Goal: Entertainment & Leisure: Consume media (video, audio)

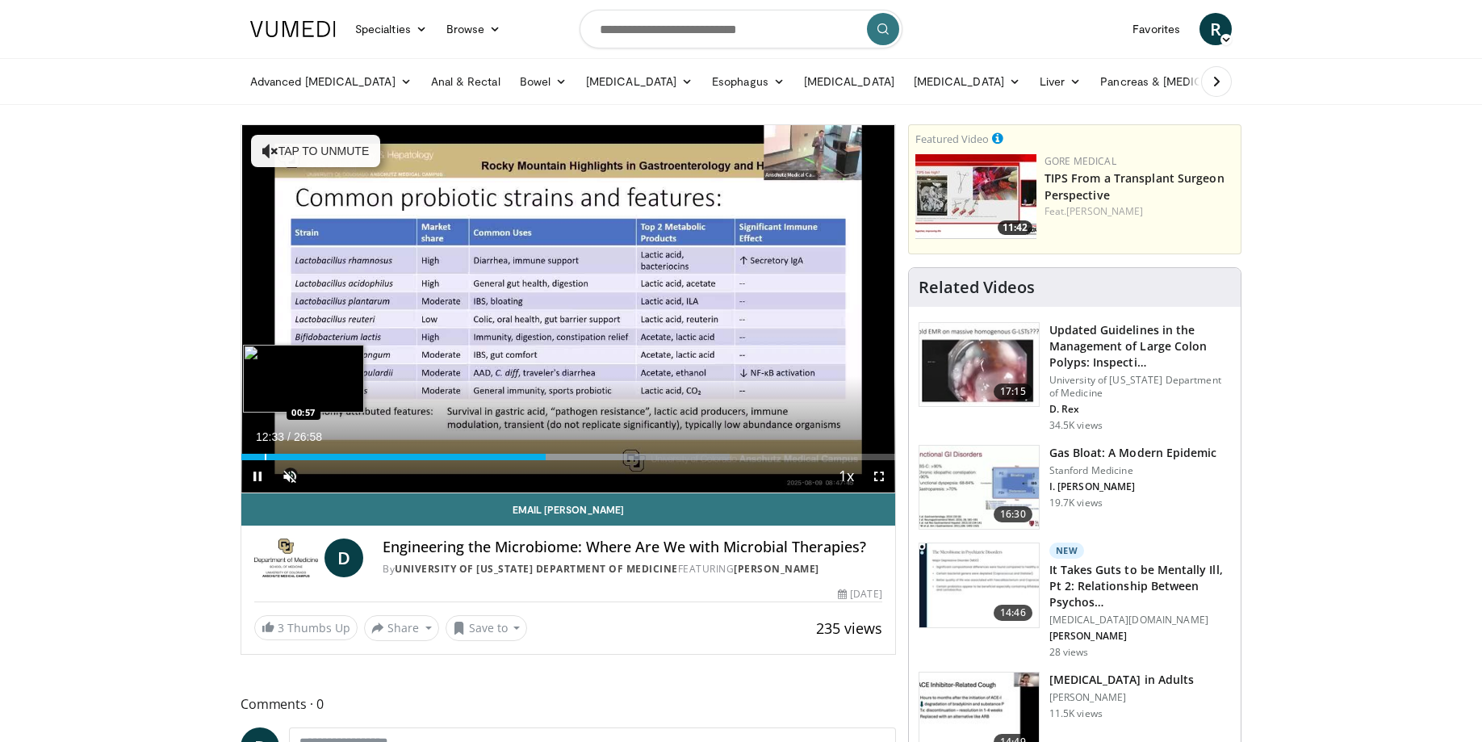
click at [265, 458] on div "Progress Bar" at bounding box center [266, 457] width 2 height 6
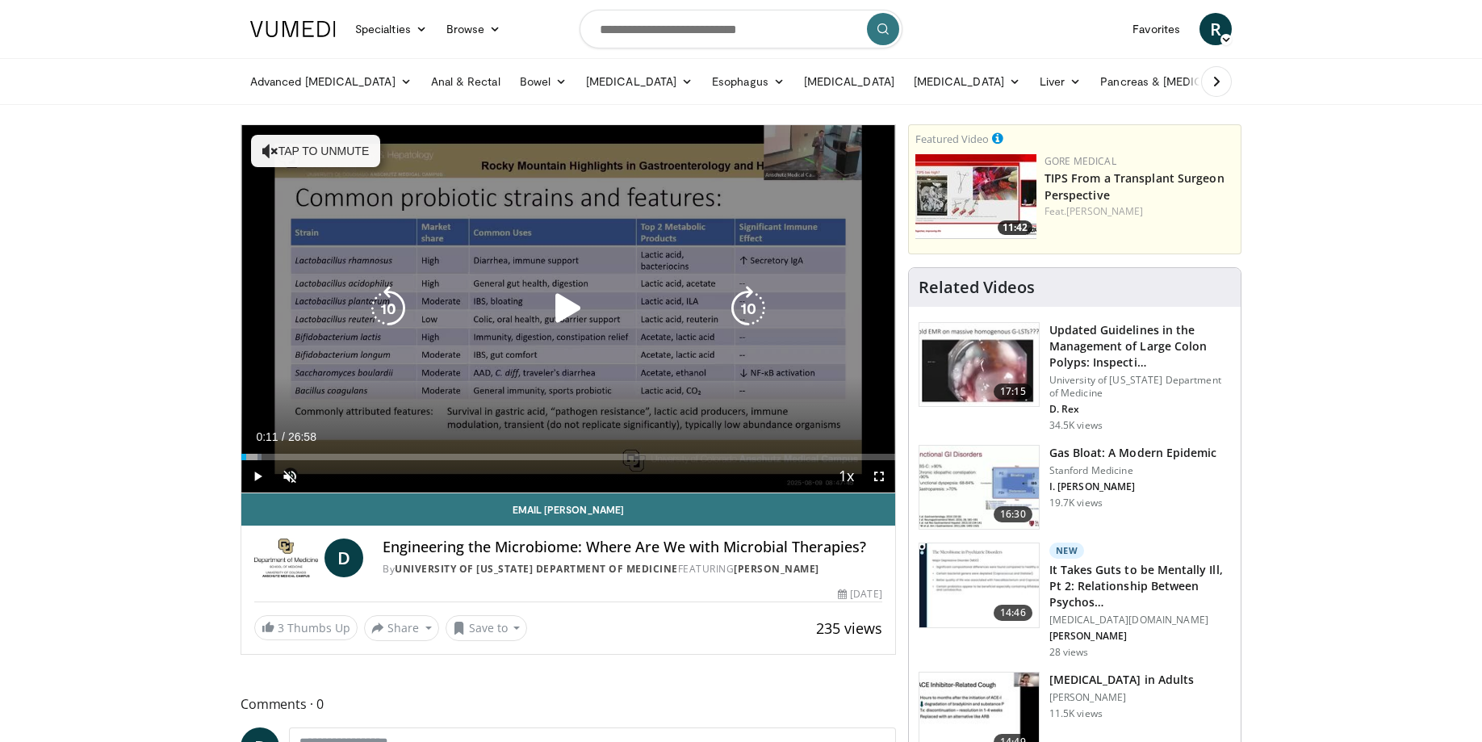
drag, startPoint x: 259, startPoint y: 457, endPoint x: 244, endPoint y: 460, distance: 15.7
click at [244, 460] on div "Current Time 0:11 / Duration 26:58 Play Skip Backward Skip Forward Unmute 0% Lo…" at bounding box center [568, 476] width 654 height 32
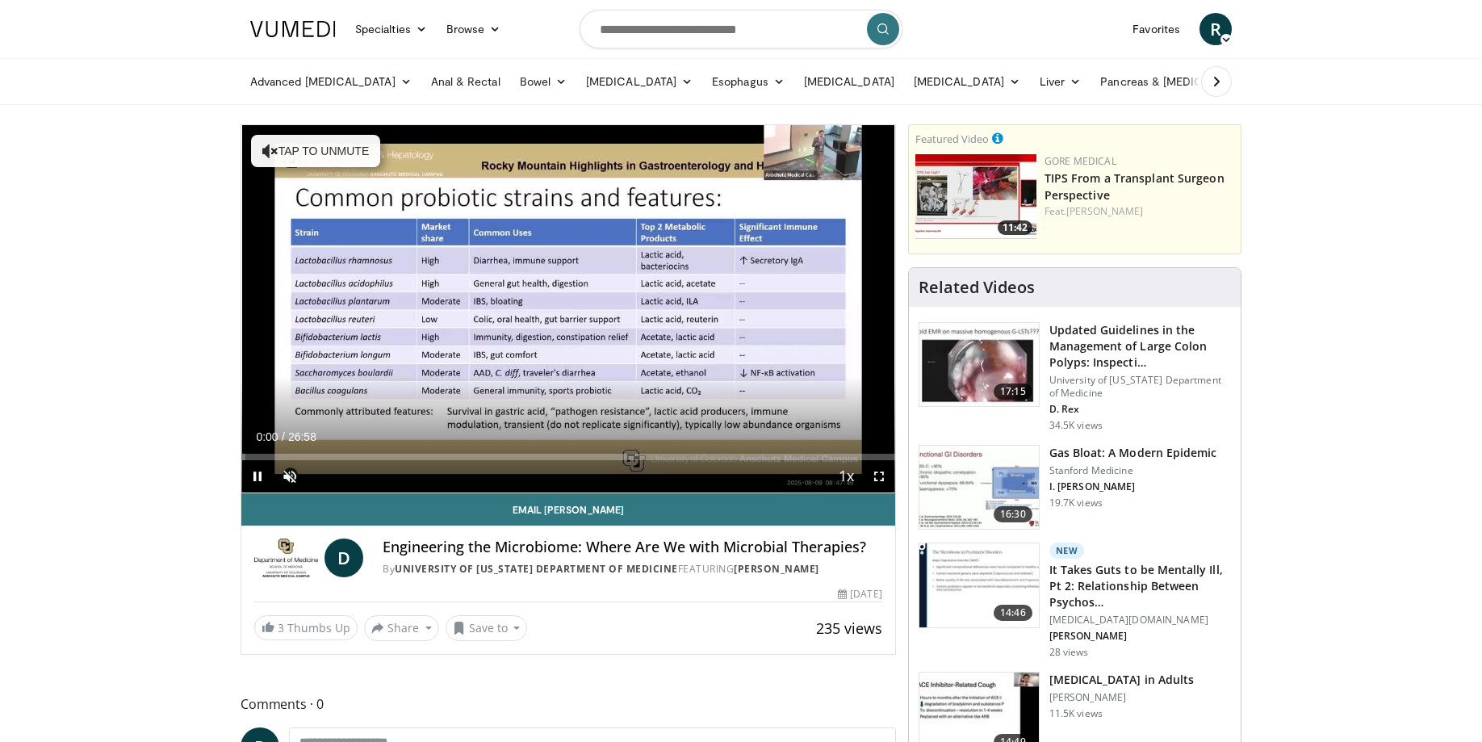
click at [261, 476] on span "Video Player" at bounding box center [257, 476] width 32 height 32
